Goal: Transaction & Acquisition: Purchase product/service

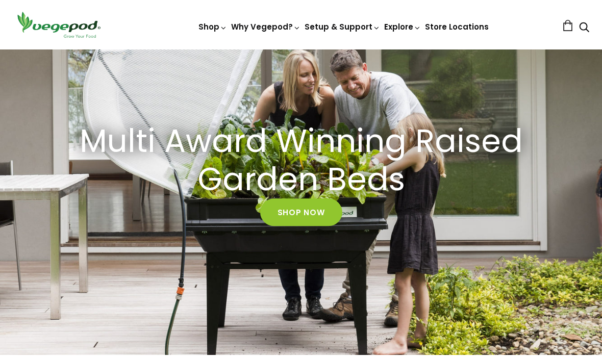
scroll to position [79, 0]
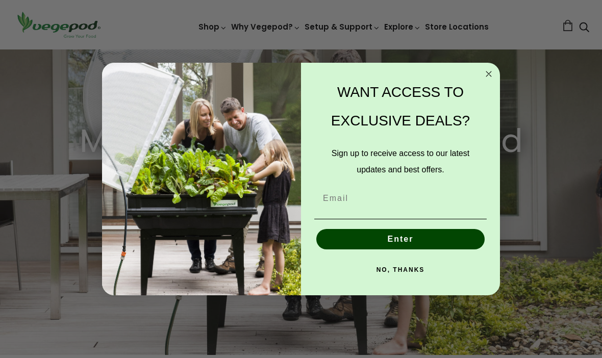
click at [489, 80] on circle "Close dialog" at bounding box center [489, 74] width 12 height 12
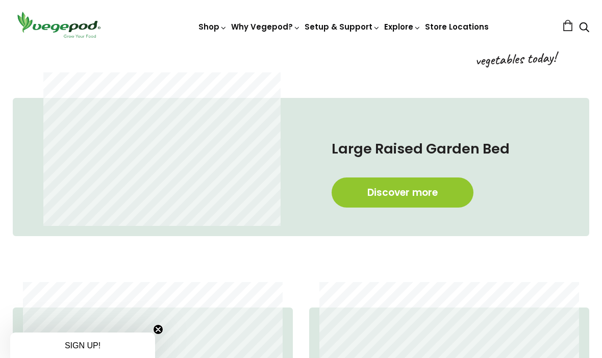
scroll to position [0, 142]
click at [416, 187] on link "Discover more" at bounding box center [403, 192] width 142 height 30
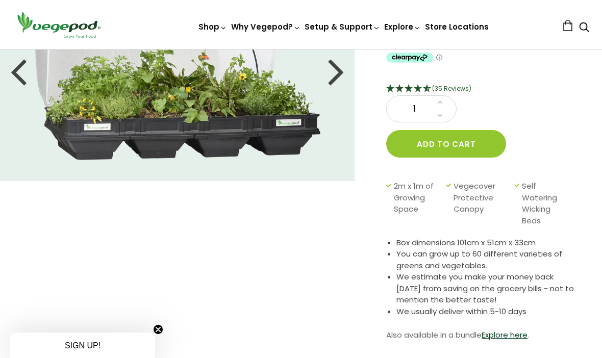
scroll to position [58, 0]
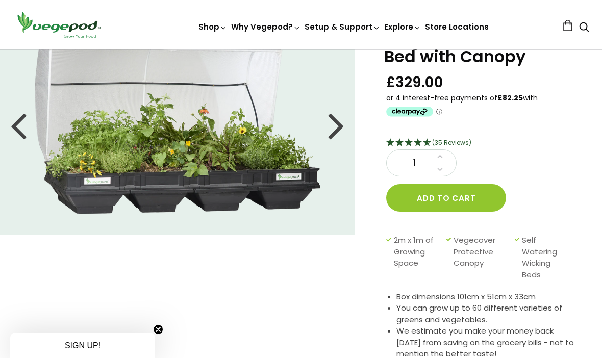
click at [226, 151] on img at bounding box center [178, 125] width 286 height 179
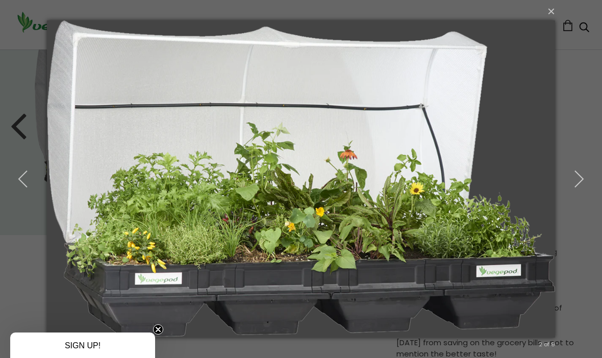
click at [501, 235] on img at bounding box center [301, 179] width 508 height 358
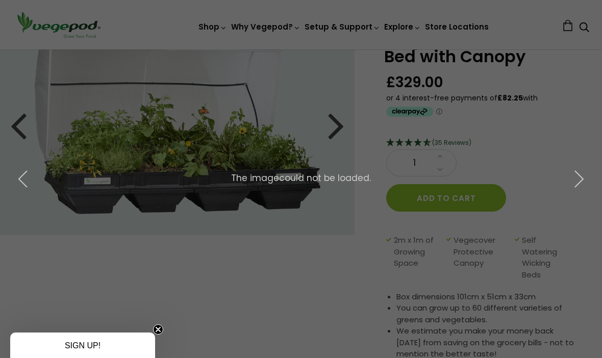
click at [334, 236] on div "× 3 of 9 The image could not be loaded." at bounding box center [301, 179] width 602 height 358
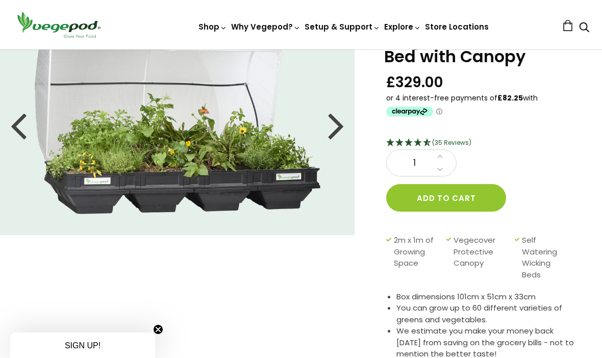
click at [267, 172] on img at bounding box center [178, 125] width 286 height 179
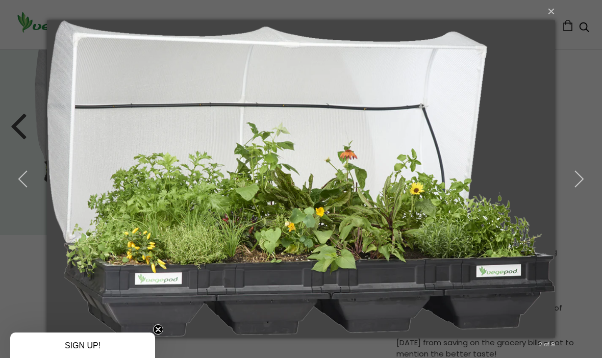
click at [578, 160] on button "button" at bounding box center [579, 179] width 46 height 56
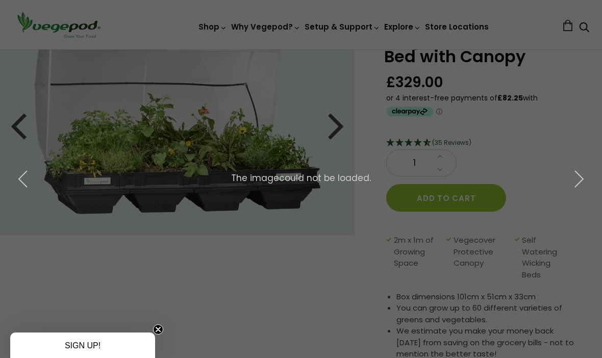
click at [330, 125] on div "× 3 of 9 The image could not be loaded." at bounding box center [301, 179] width 602 height 358
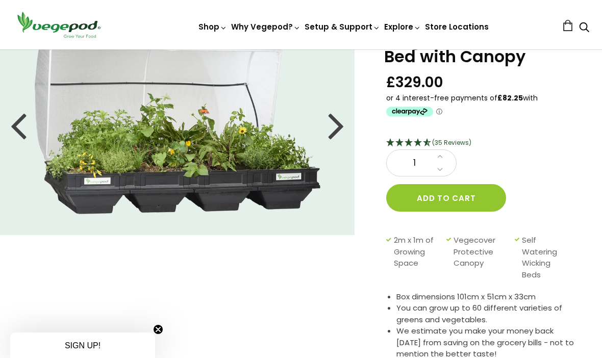
click at [340, 130] on div at bounding box center [336, 125] width 16 height 46
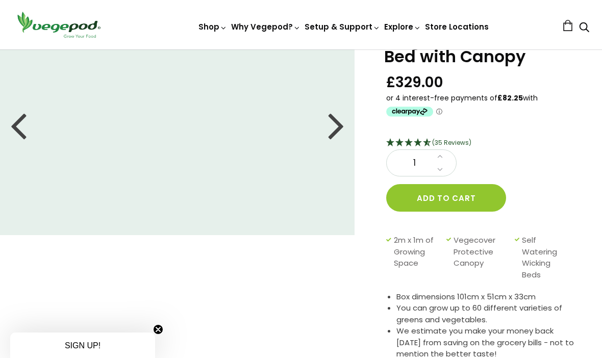
click at [340, 134] on div at bounding box center [336, 125] width 16 height 46
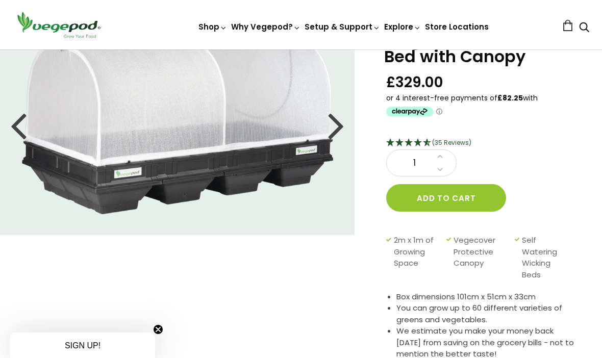
click at [338, 129] on div at bounding box center [336, 125] width 16 height 46
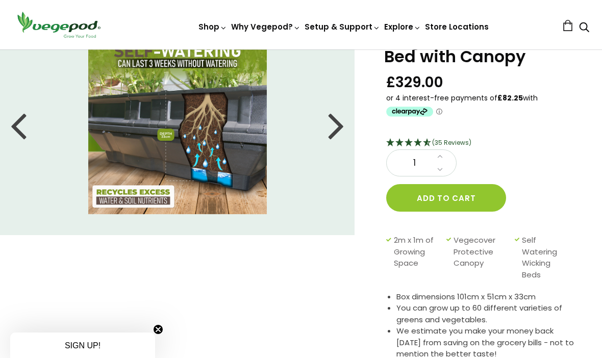
click at [336, 127] on div at bounding box center [336, 125] width 16 height 46
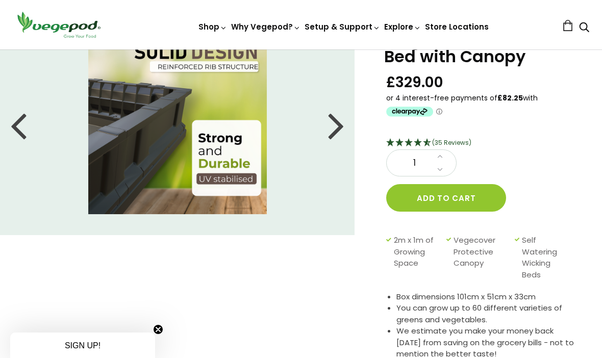
click at [14, 131] on div at bounding box center [18, 125] width 16 height 46
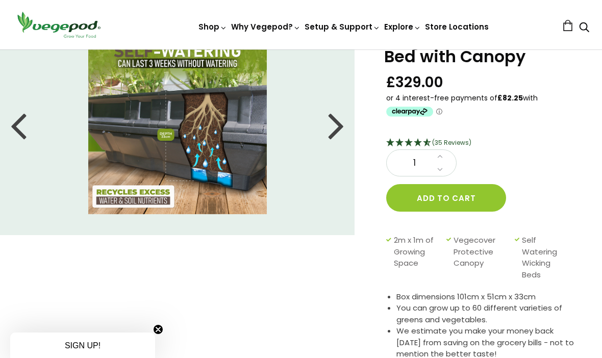
click at [344, 122] on div at bounding box center [336, 125] width 16 height 46
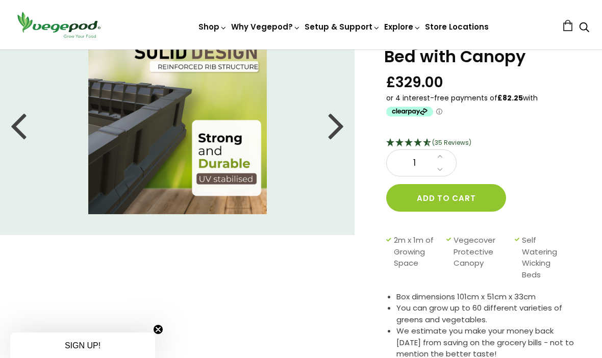
click at [338, 128] on div at bounding box center [336, 125] width 16 height 46
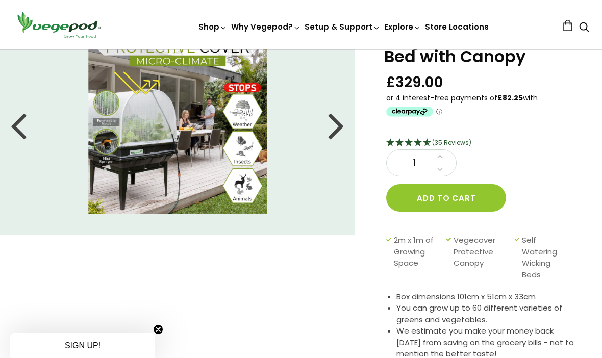
click at [339, 126] on div at bounding box center [336, 125] width 16 height 46
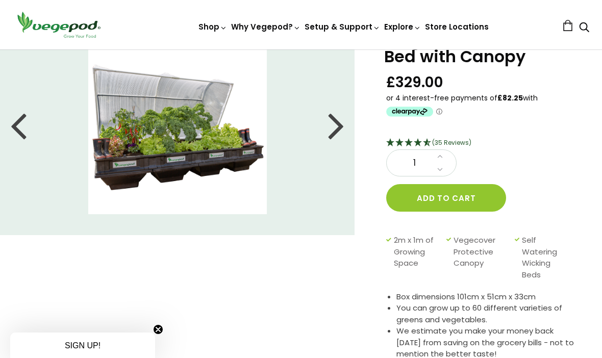
click at [341, 136] on div at bounding box center [336, 125] width 16 height 46
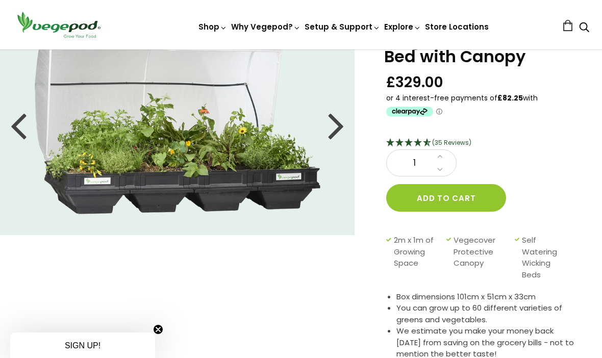
click at [352, 124] on li at bounding box center [177, 125] width 355 height 179
